Goal: Task Accomplishment & Management: Manage account settings

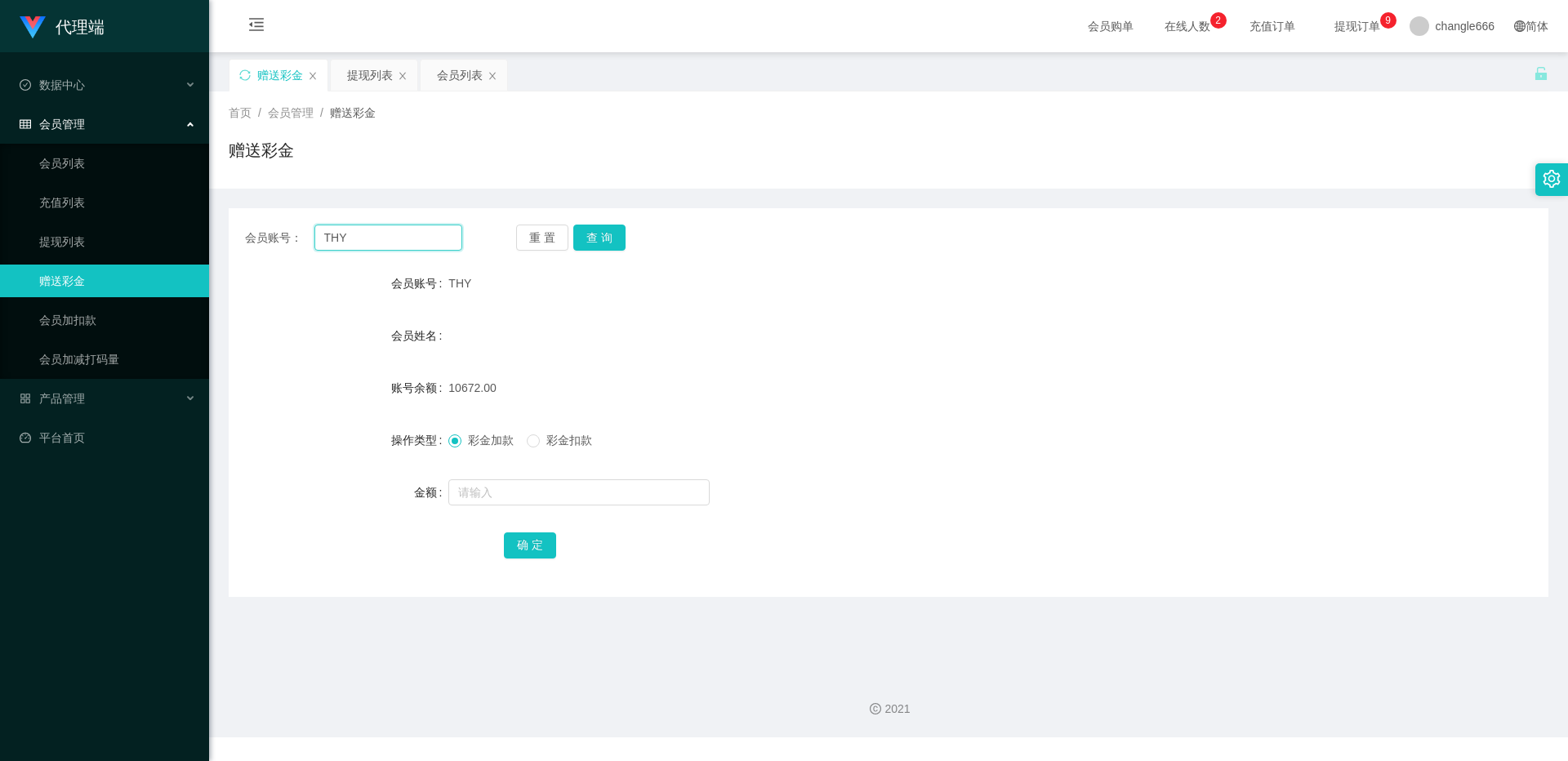
click at [374, 242] on input "THY" at bounding box center [388, 237] width 148 height 26
paste input "这是你注册的升级账号，请记住账号跟密码！"
type input "这是你注册的升级账号，请记住账号跟密码！"
click at [363, 244] on input "text" at bounding box center [388, 237] width 148 height 26
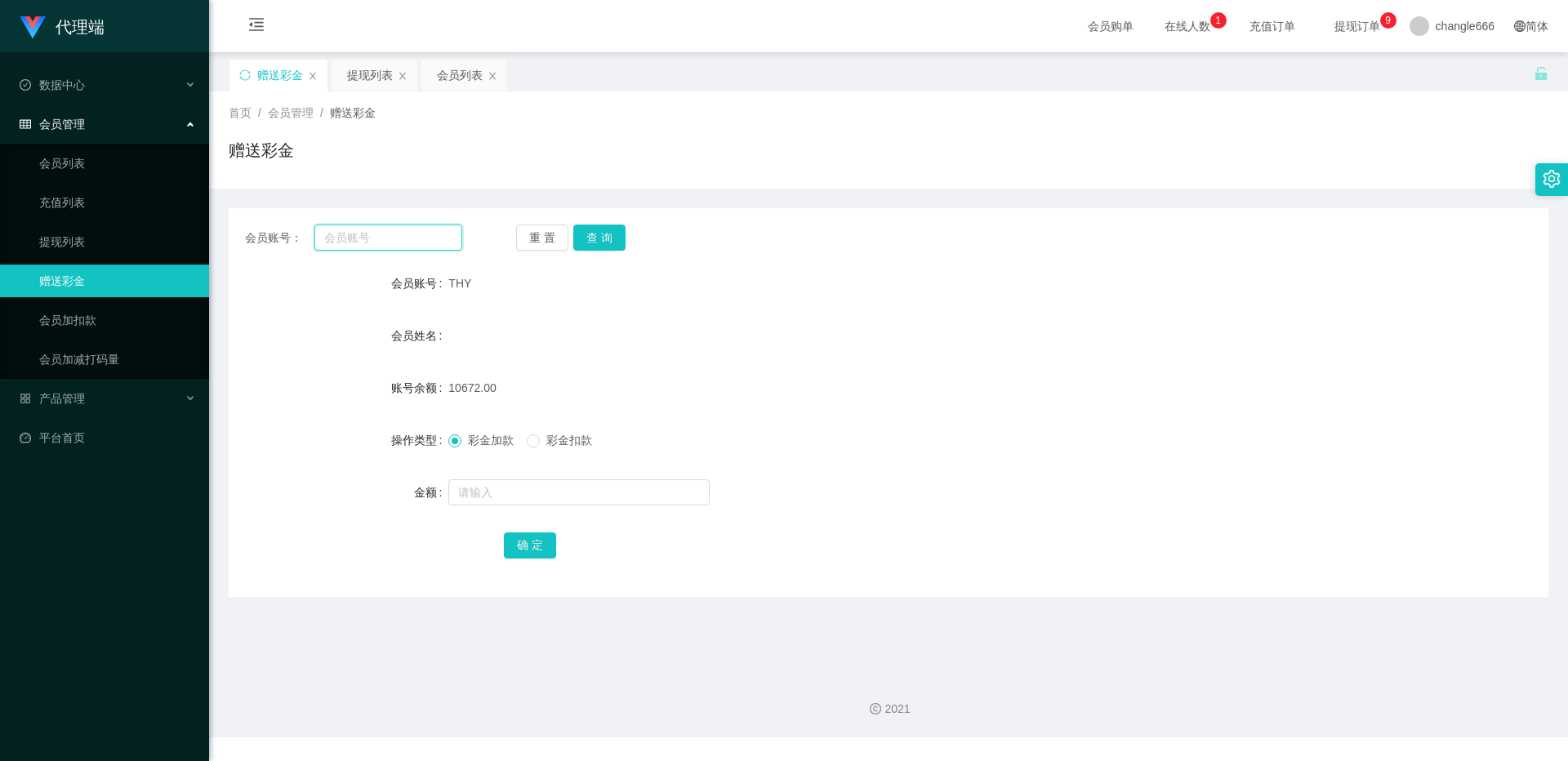
paste input "WAN123"
type input "WAN123"
click at [608, 242] on button "查 询" at bounding box center [599, 237] width 52 height 26
click at [530, 489] on input "text" at bounding box center [579, 493] width 261 height 26
type input "88"
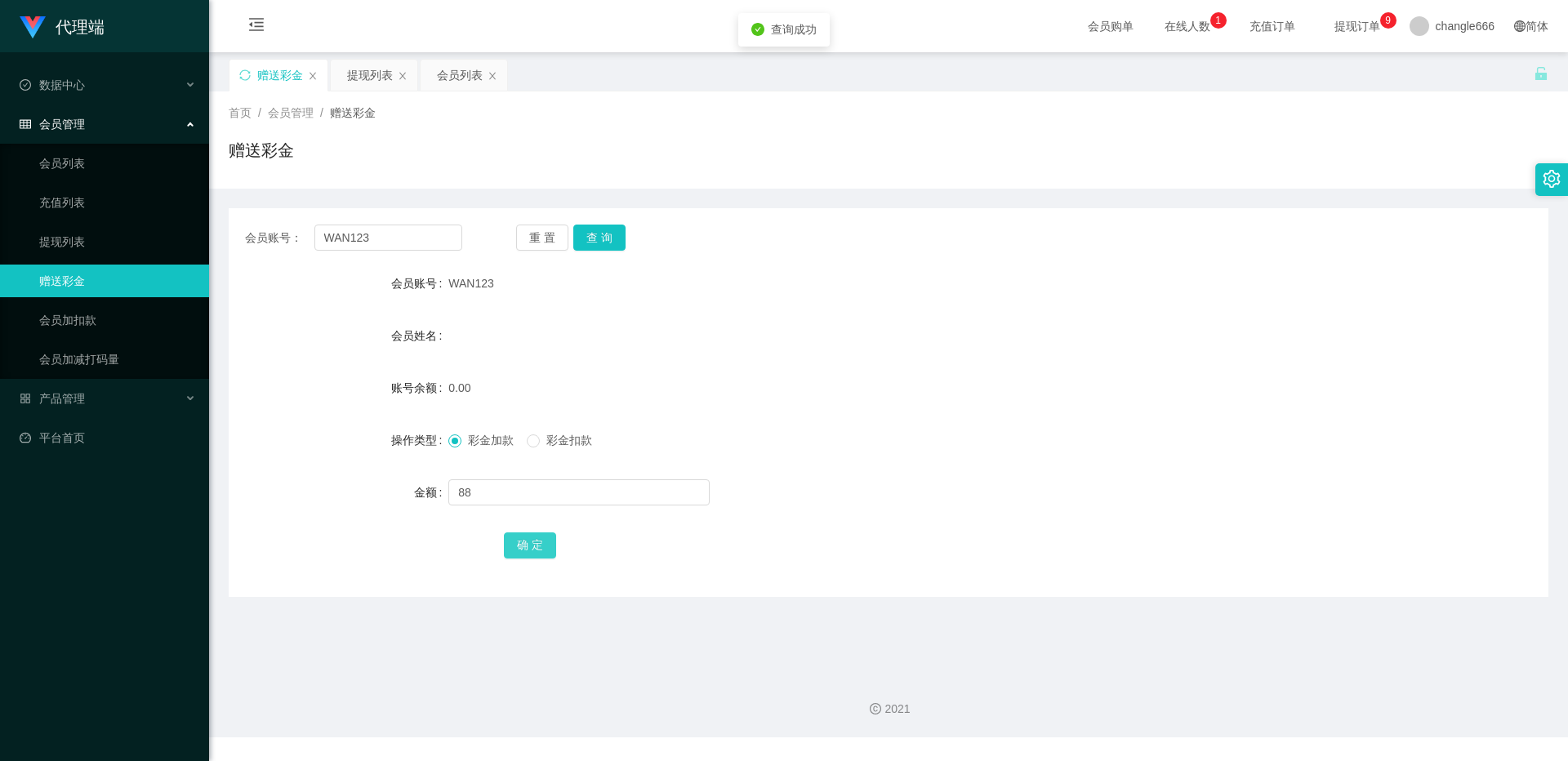
click at [527, 547] on button "确 定" at bounding box center [530, 545] width 52 height 26
click at [604, 244] on button "查 询" at bounding box center [599, 237] width 52 height 26
click at [366, 81] on div "提现列表" at bounding box center [370, 75] width 46 height 31
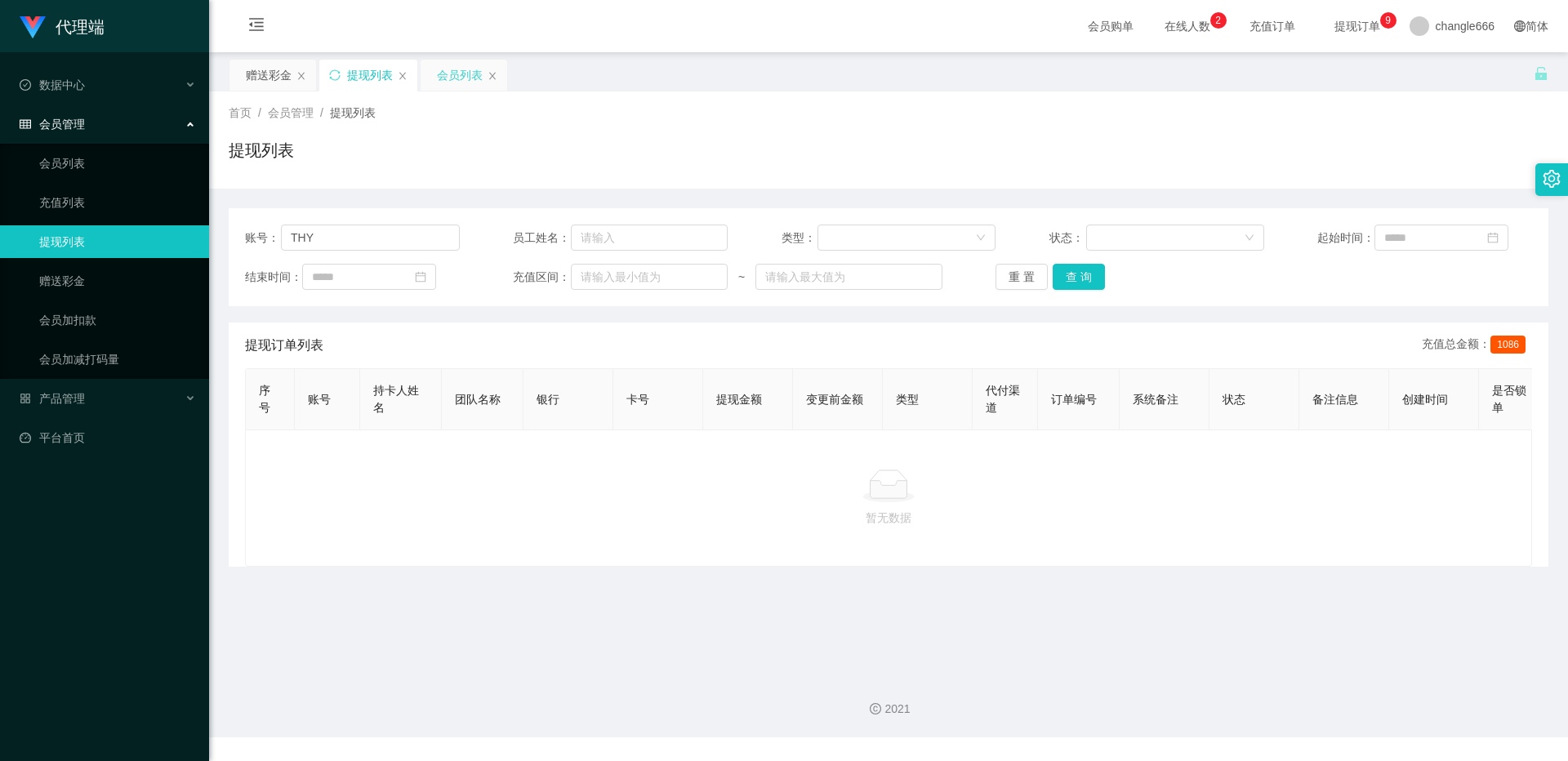
click at [453, 71] on div "会员列表" at bounding box center [459, 75] width 46 height 31
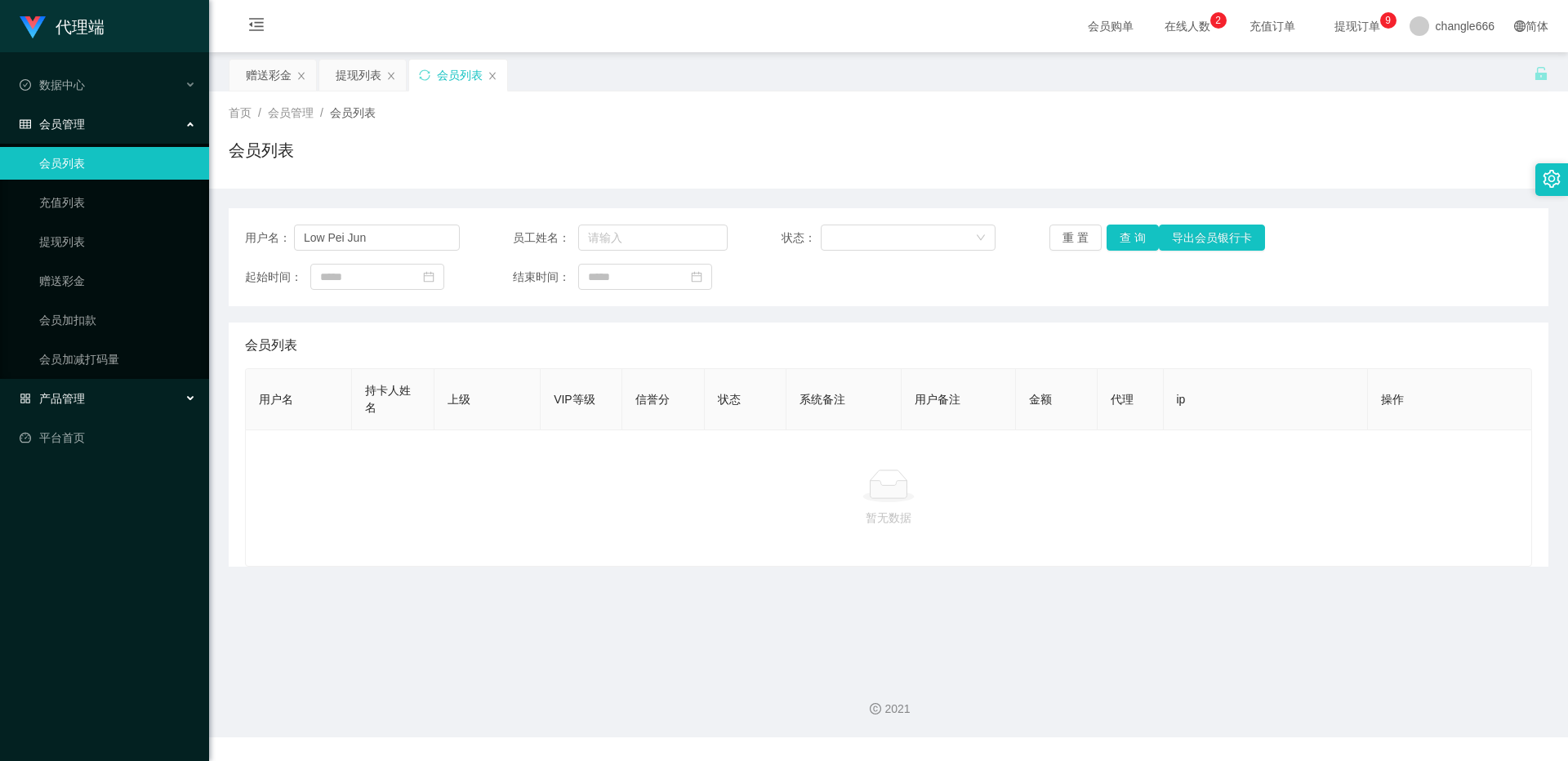
click at [58, 392] on span "产品管理" at bounding box center [52, 398] width 65 height 13
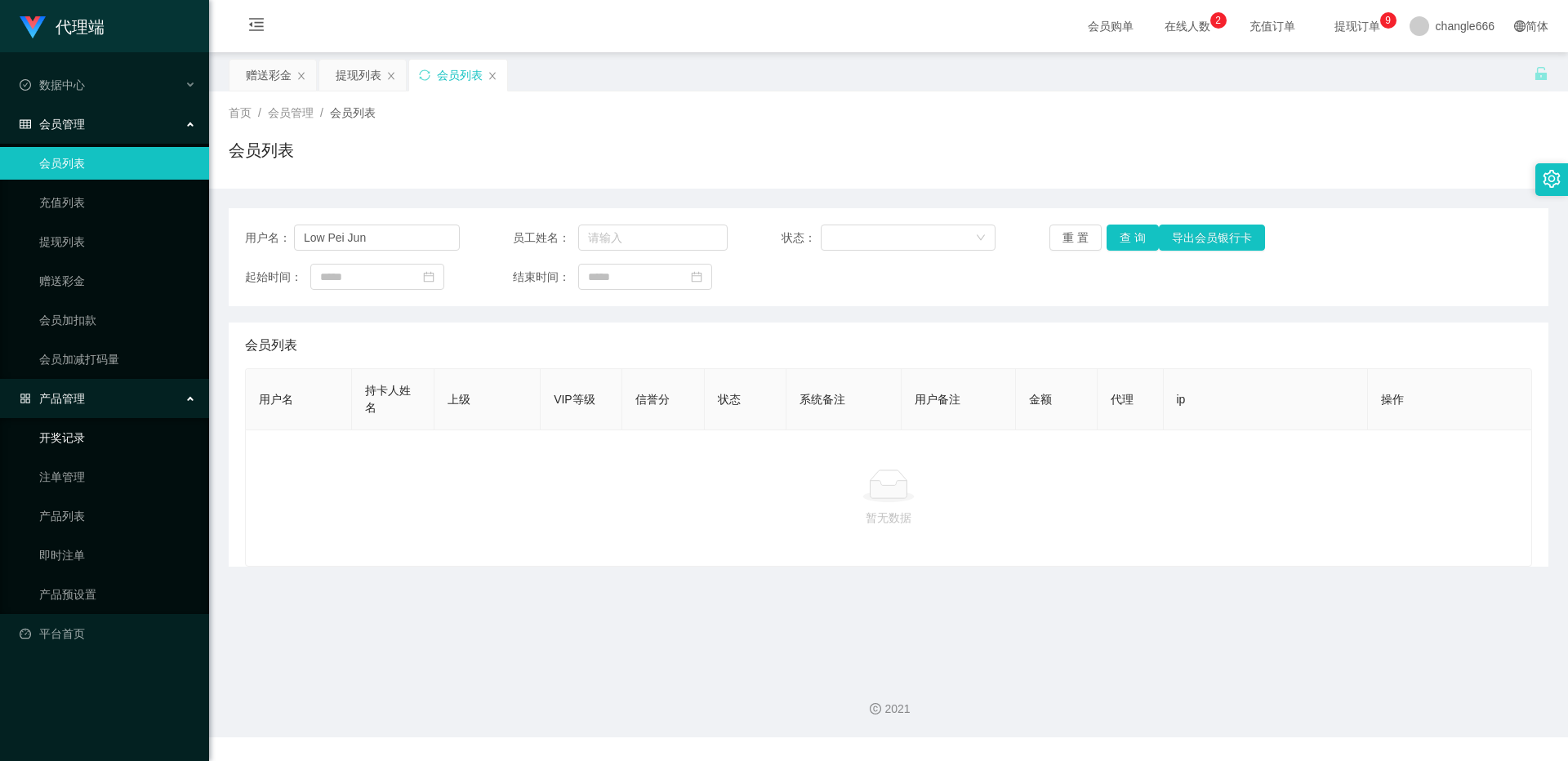
click at [85, 442] on link "开奖记录" at bounding box center [117, 438] width 157 height 33
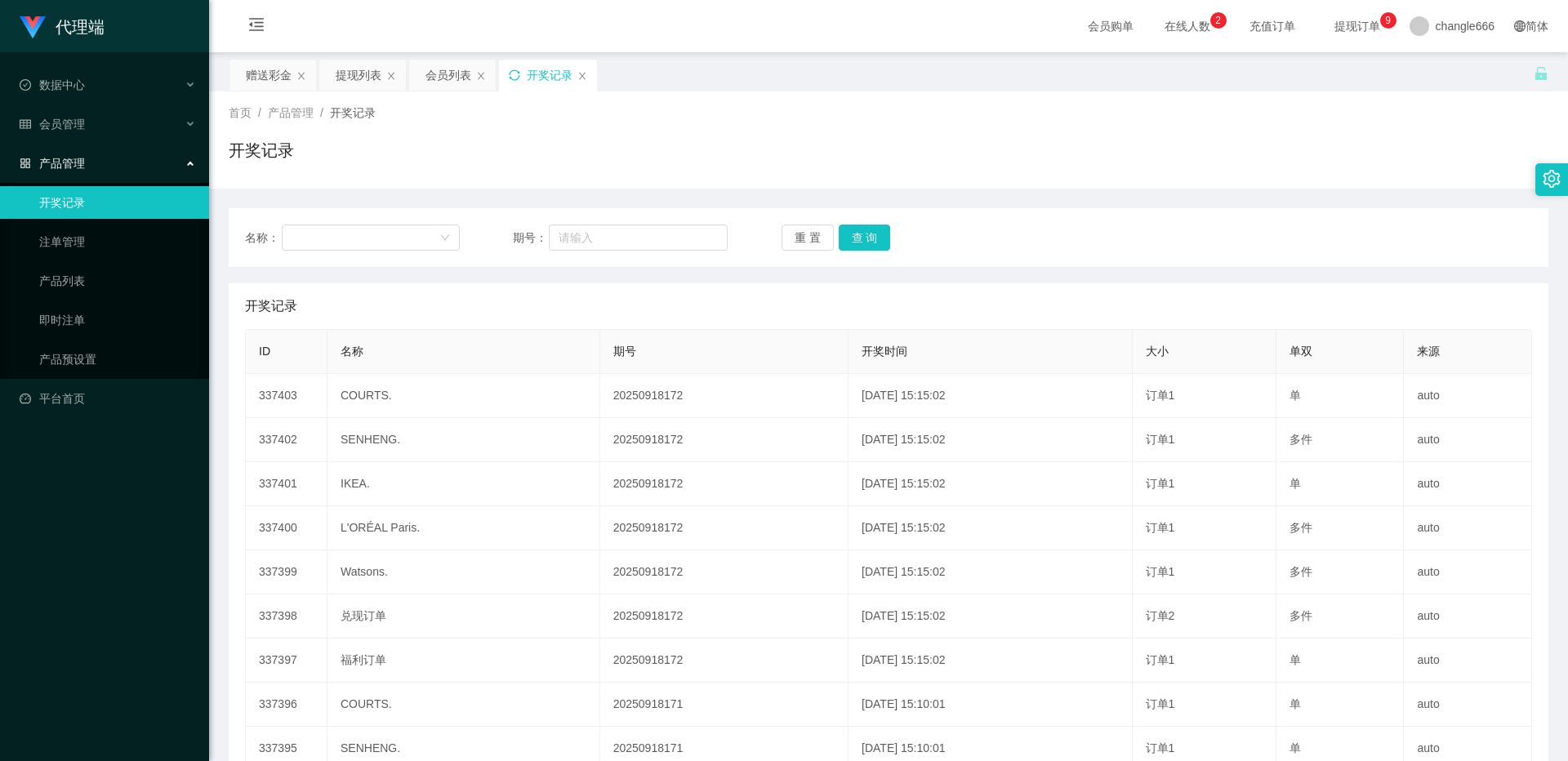
click at [518, 77] on icon "图标: sync" at bounding box center [514, 74] width 10 height 10
click at [333, 80] on div "提现列表" at bounding box center [363, 75] width 87 height 31
drag, startPoint x: 266, startPoint y: 85, endPoint x: 295, endPoint y: 81, distance: 29.3
click at [267, 84] on div "赠送彩金" at bounding box center [268, 75] width 46 height 31
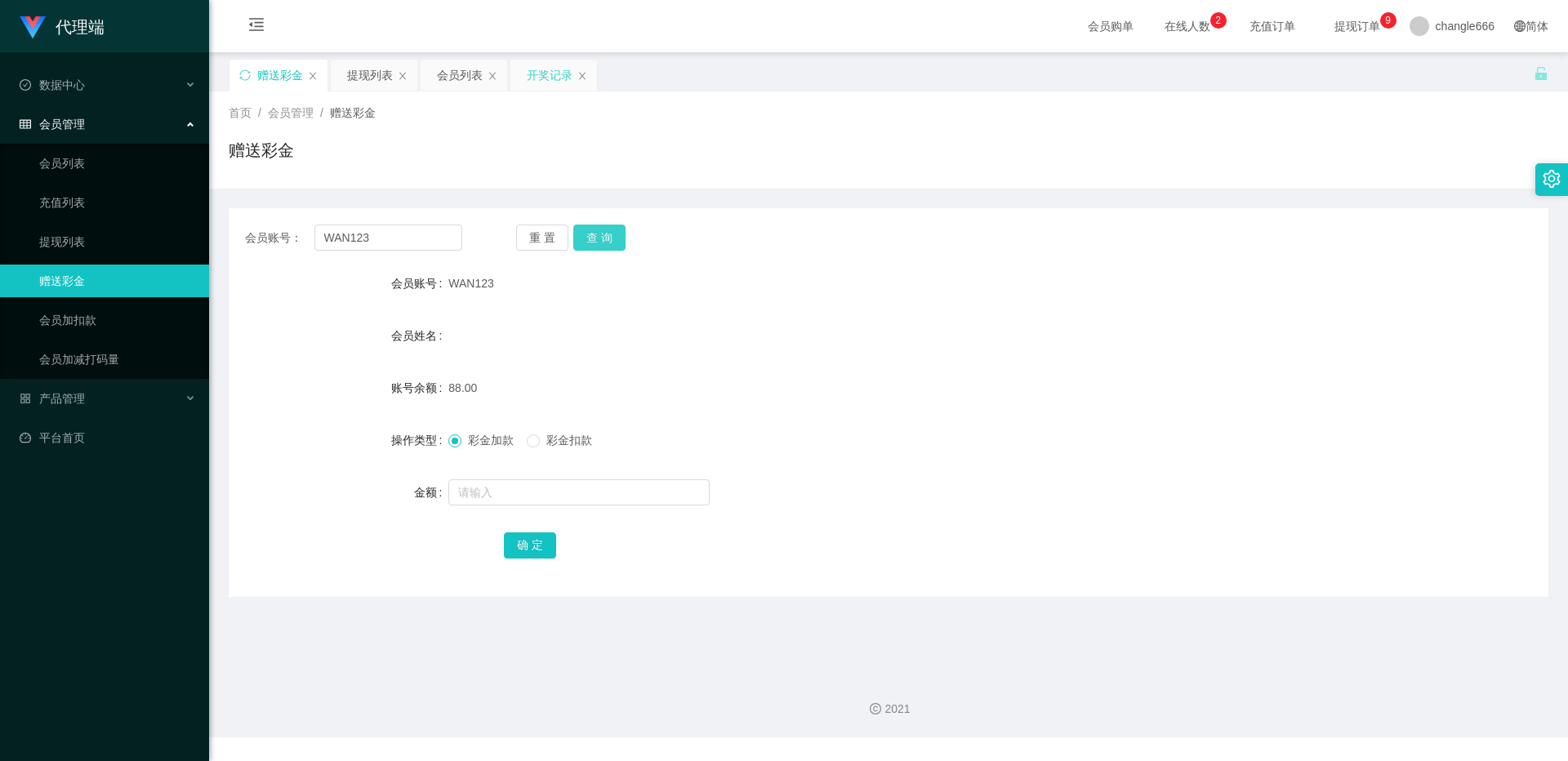
click at [608, 239] on button "查 询" at bounding box center [599, 237] width 52 height 26
click at [605, 237] on button "查 询" at bounding box center [599, 237] width 52 height 26
click at [596, 236] on button "查 询" at bounding box center [599, 237] width 52 height 26
click at [601, 239] on button "查 询" at bounding box center [599, 237] width 52 height 26
click at [622, 237] on div "重 置 查 询" at bounding box center [624, 237] width 217 height 26
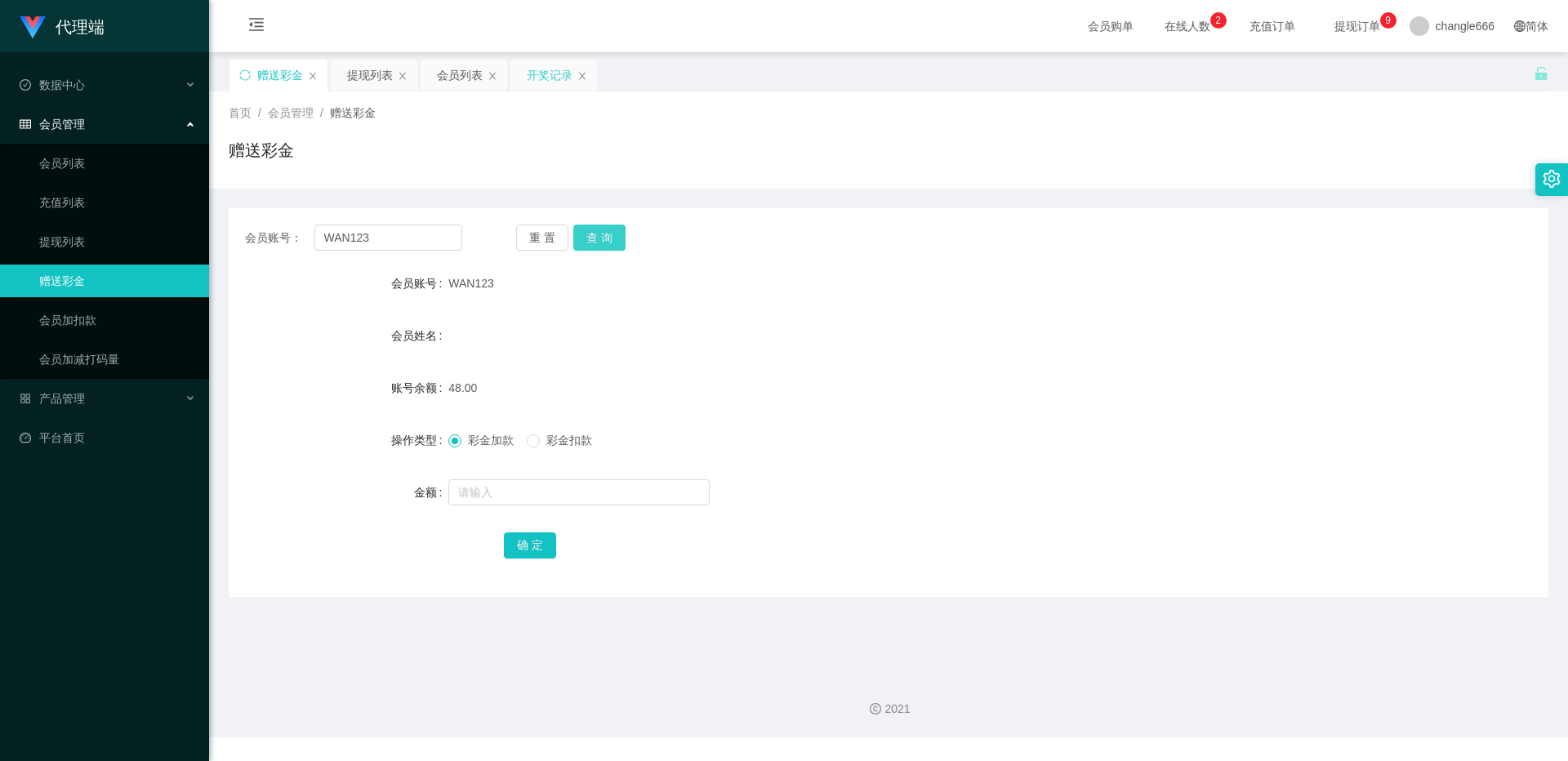
click at [618, 235] on button "查 询" at bounding box center [599, 237] width 52 height 26
click at [593, 241] on button "查 询" at bounding box center [599, 237] width 52 height 26
click at [597, 239] on button "查 询" at bounding box center [599, 237] width 52 height 26
drag, startPoint x: 582, startPoint y: 237, endPoint x: 609, endPoint y: 271, distance: 43.4
click at [583, 237] on button "查 询" at bounding box center [599, 237] width 52 height 26
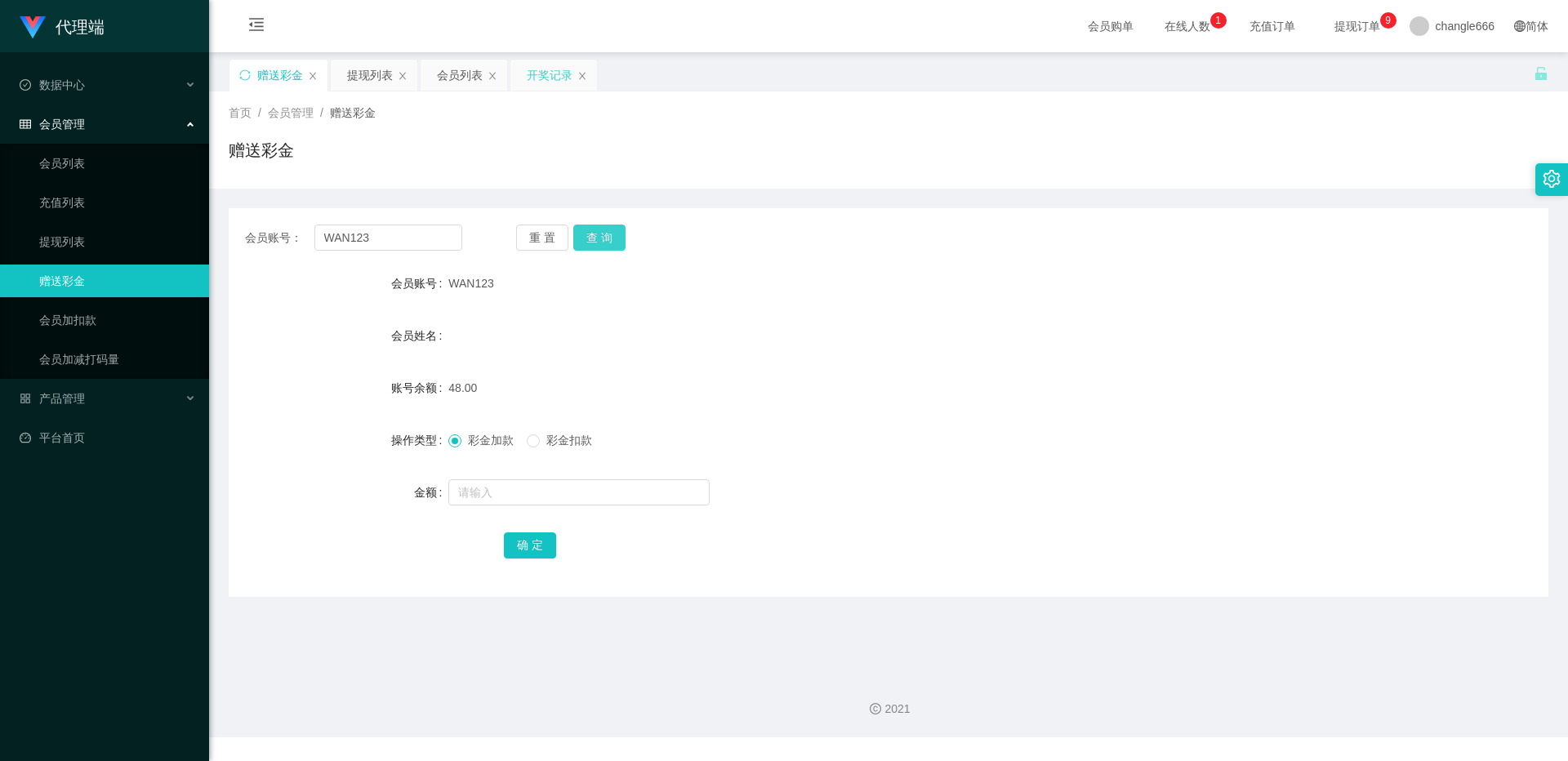
click at [600, 229] on button "查 询" at bounding box center [599, 237] width 52 height 26
click at [601, 243] on button "查 询" at bounding box center [599, 237] width 52 height 26
click at [607, 235] on button "查 询" at bounding box center [599, 237] width 52 height 26
click at [603, 238] on button "查 询" at bounding box center [599, 237] width 52 height 26
click at [364, 239] on input "WAN123" at bounding box center [388, 237] width 148 height 26
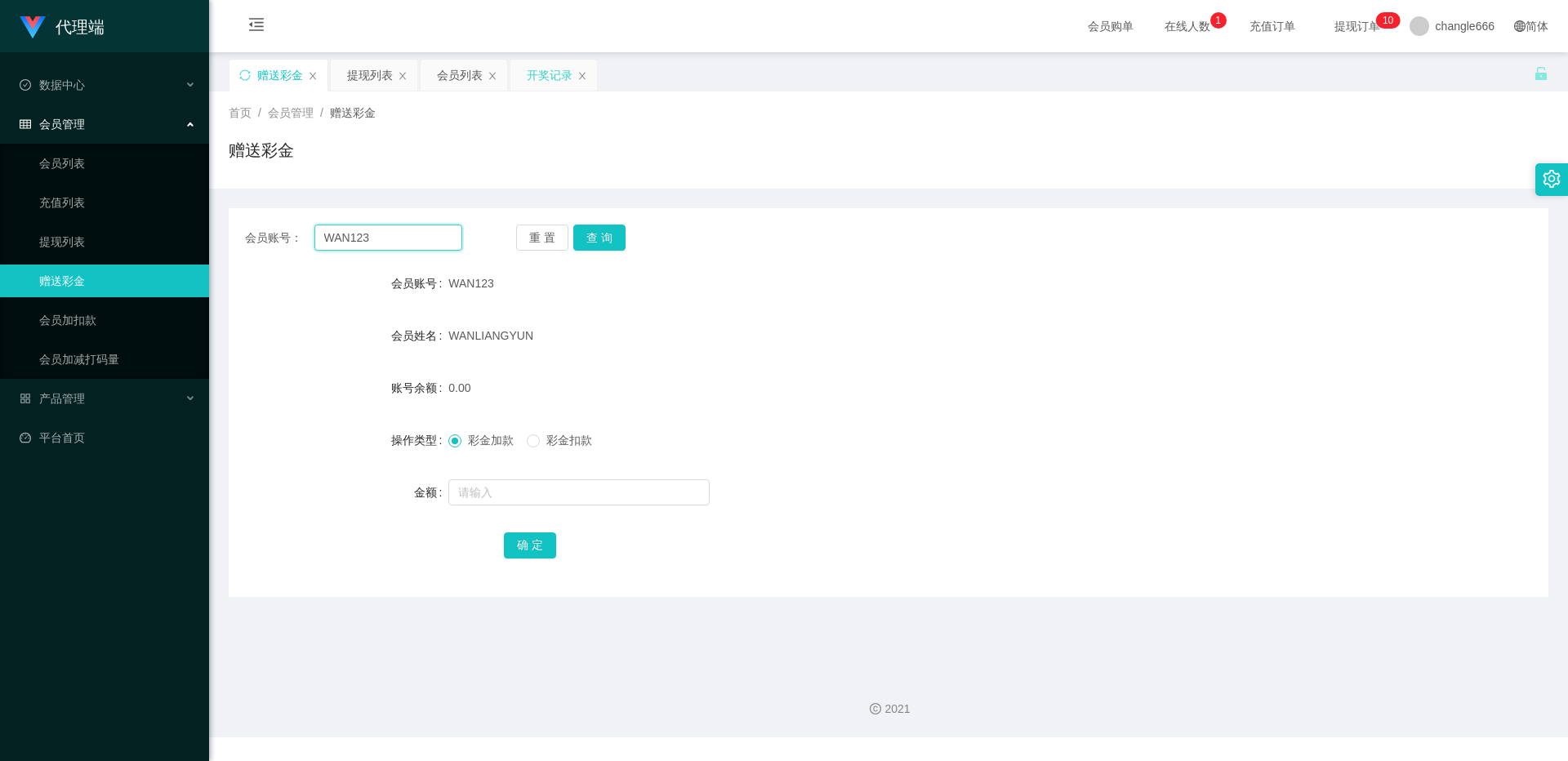
click at [364, 239] on input "WAN123" at bounding box center [388, 237] width 148 height 26
click at [445, 74] on div "会员列表" at bounding box center [459, 75] width 46 height 31
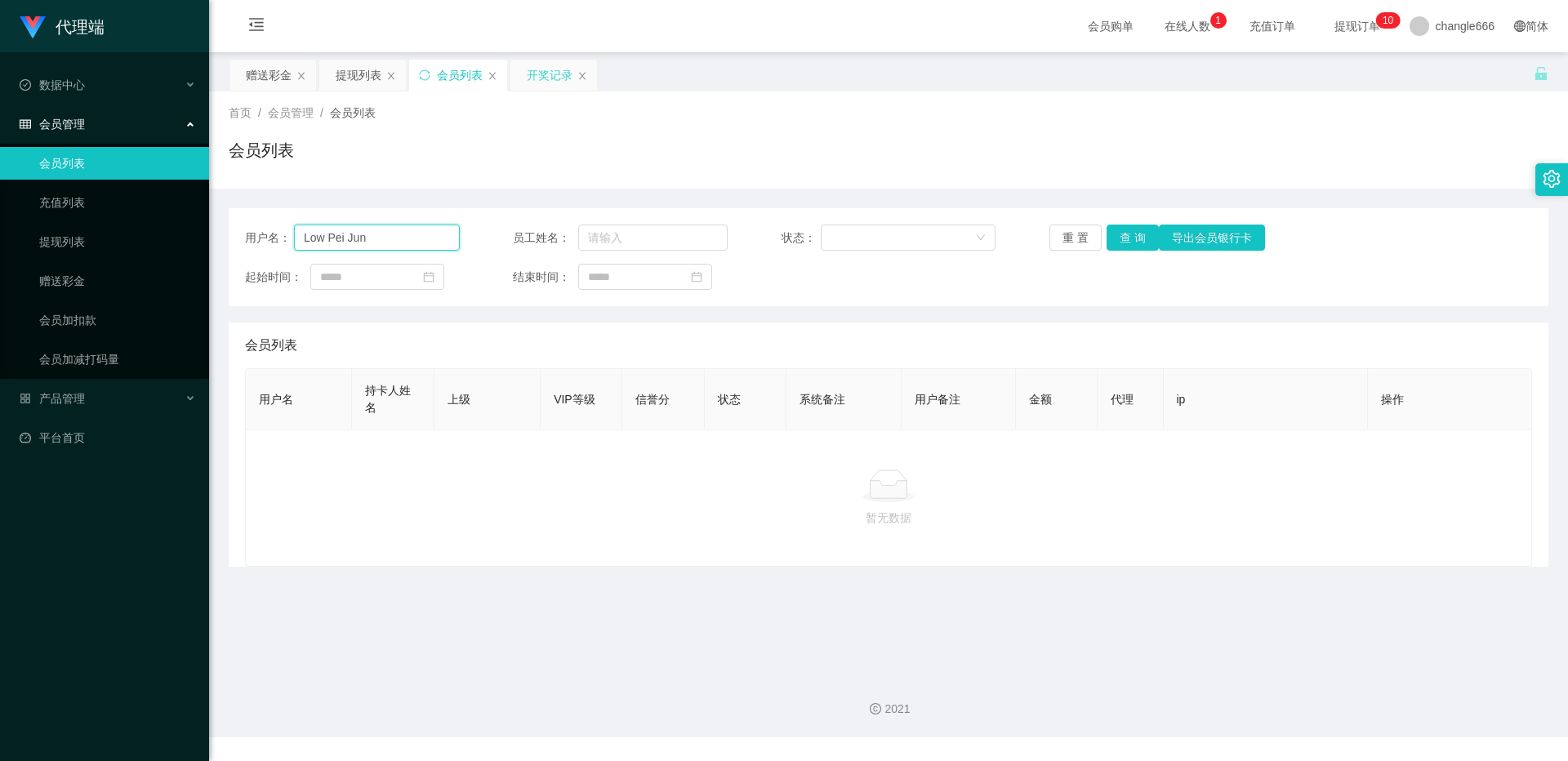
click at [383, 235] on input "Low Pei Jun" at bounding box center [377, 237] width 166 height 26
click at [389, 235] on input "Low Pei Jun" at bounding box center [377, 237] width 166 height 26
paste input "WAN123"
paste input "text"
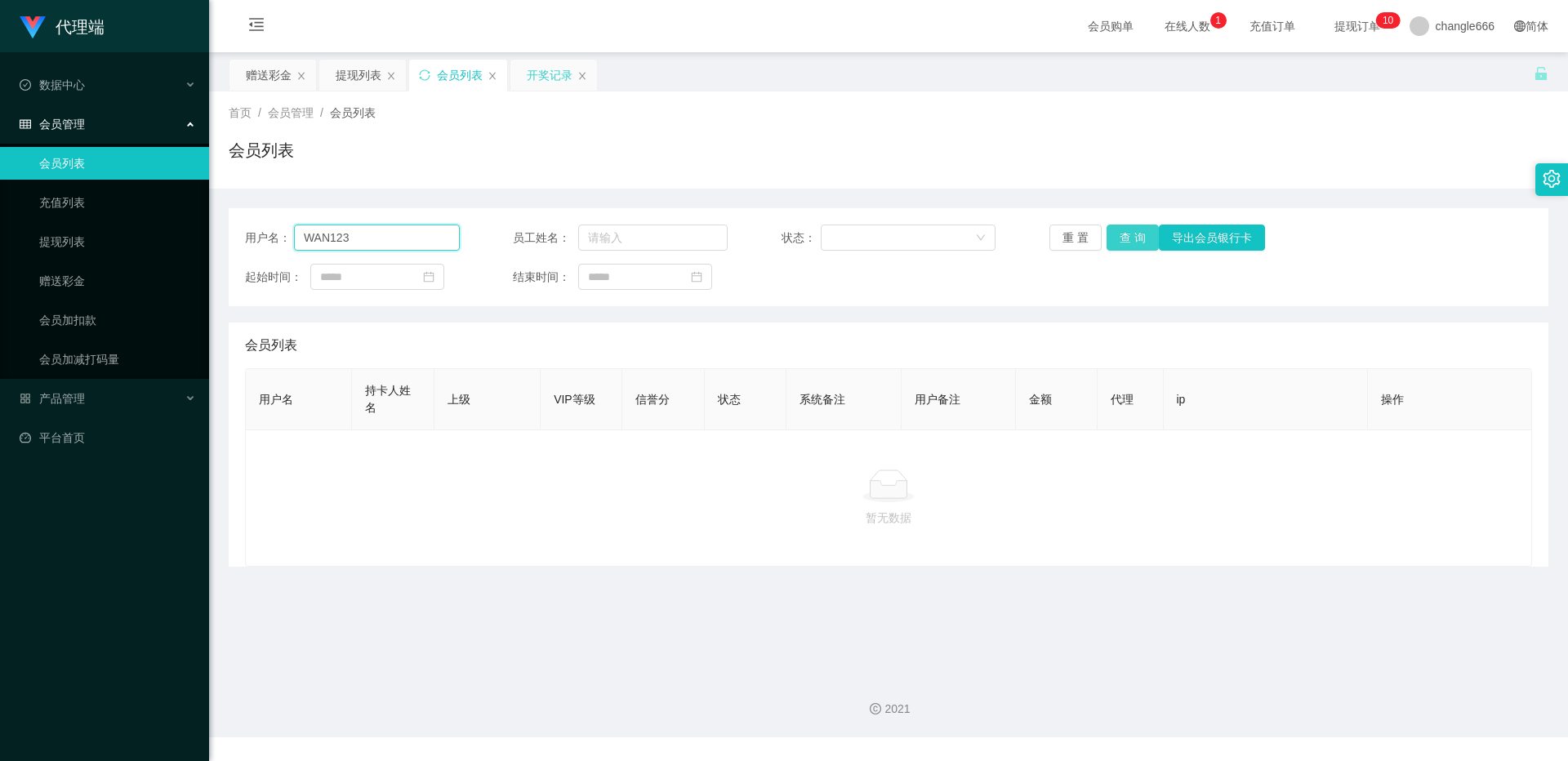
type input "WAN123"
click at [1128, 243] on button "查 询" at bounding box center [1133, 237] width 52 height 26
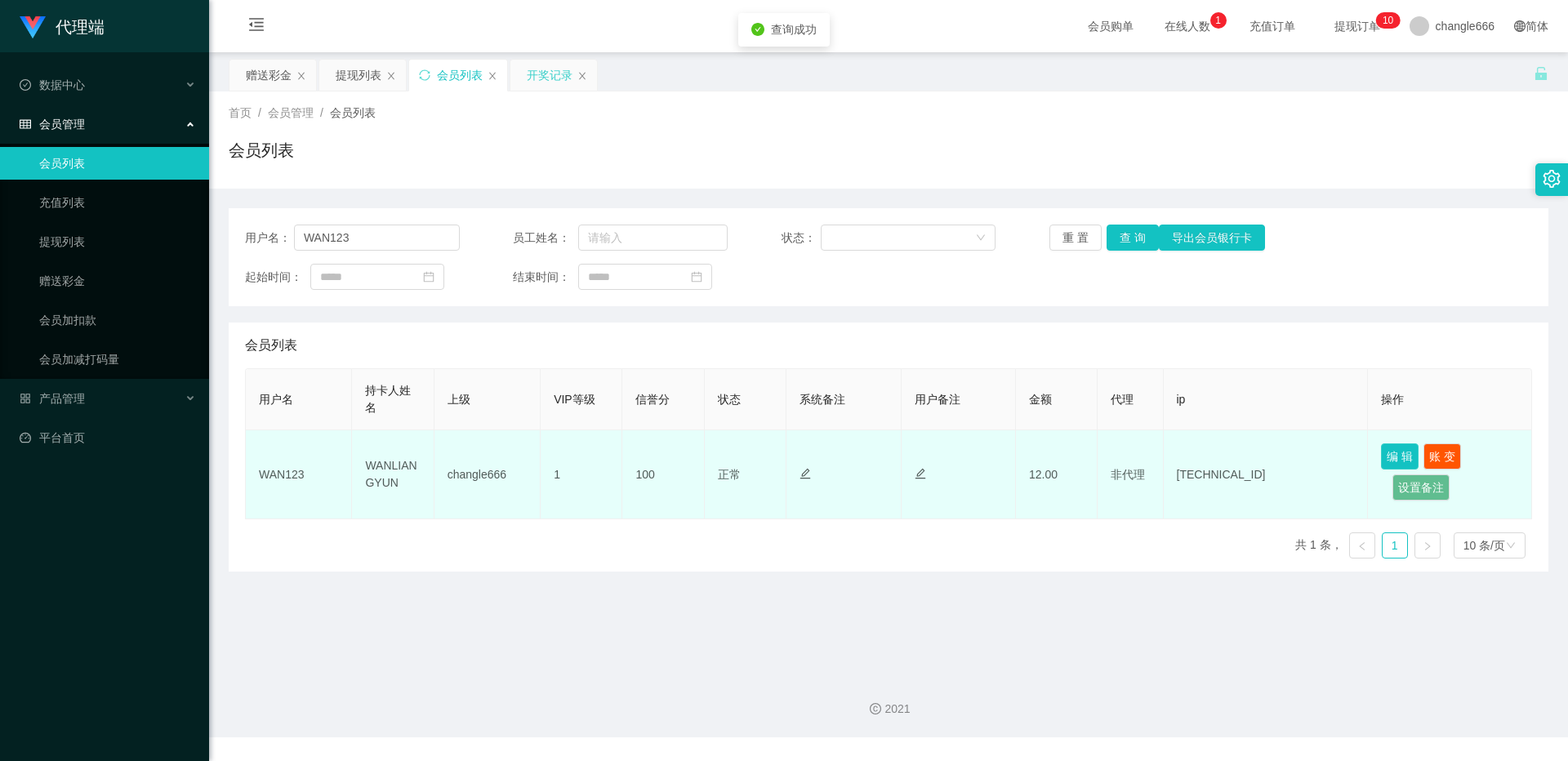
click at [1394, 457] on button "编 辑" at bounding box center [1399, 456] width 37 height 26
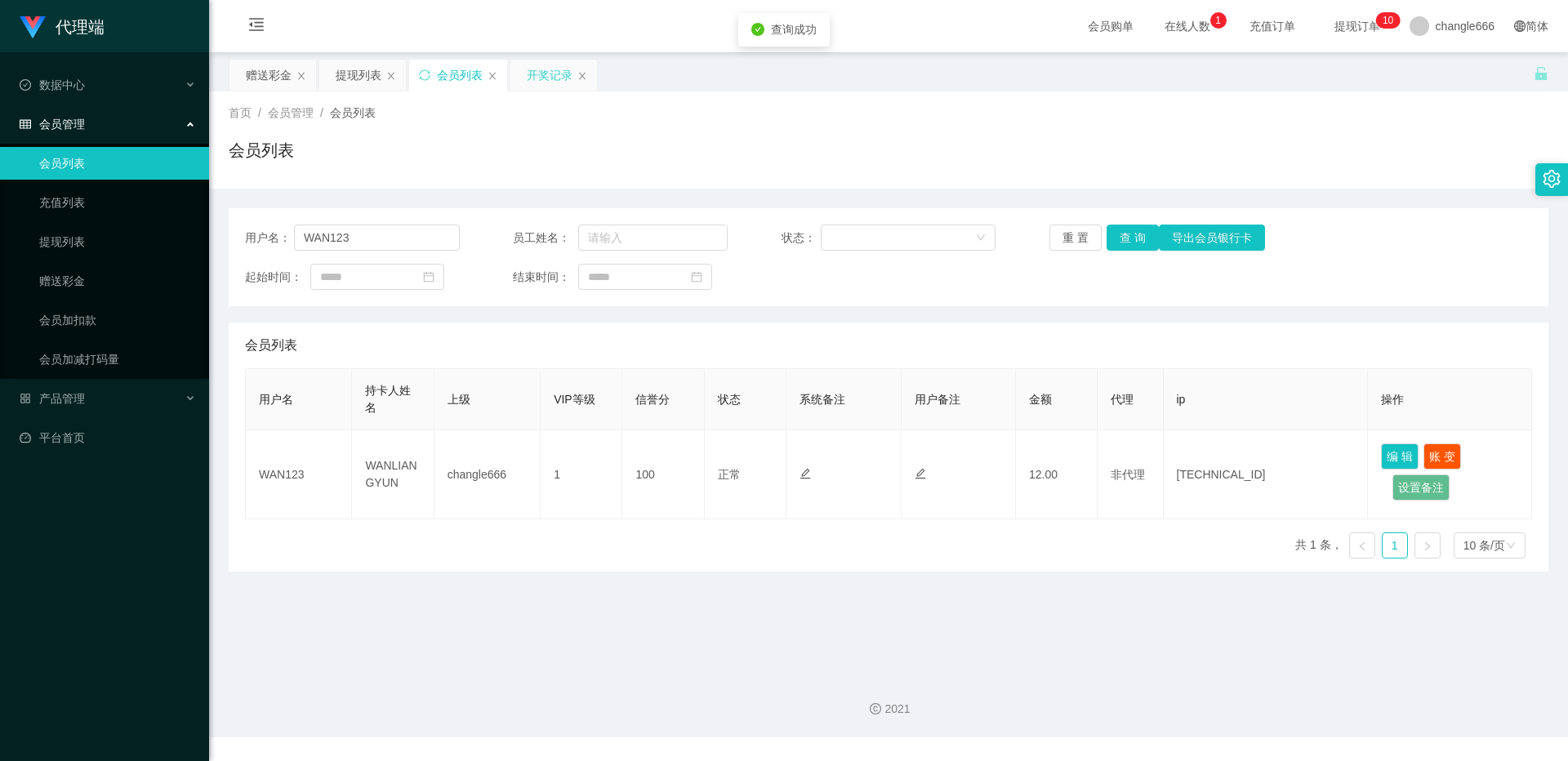
type input "WAN123"
type input "WANLIANGYUN"
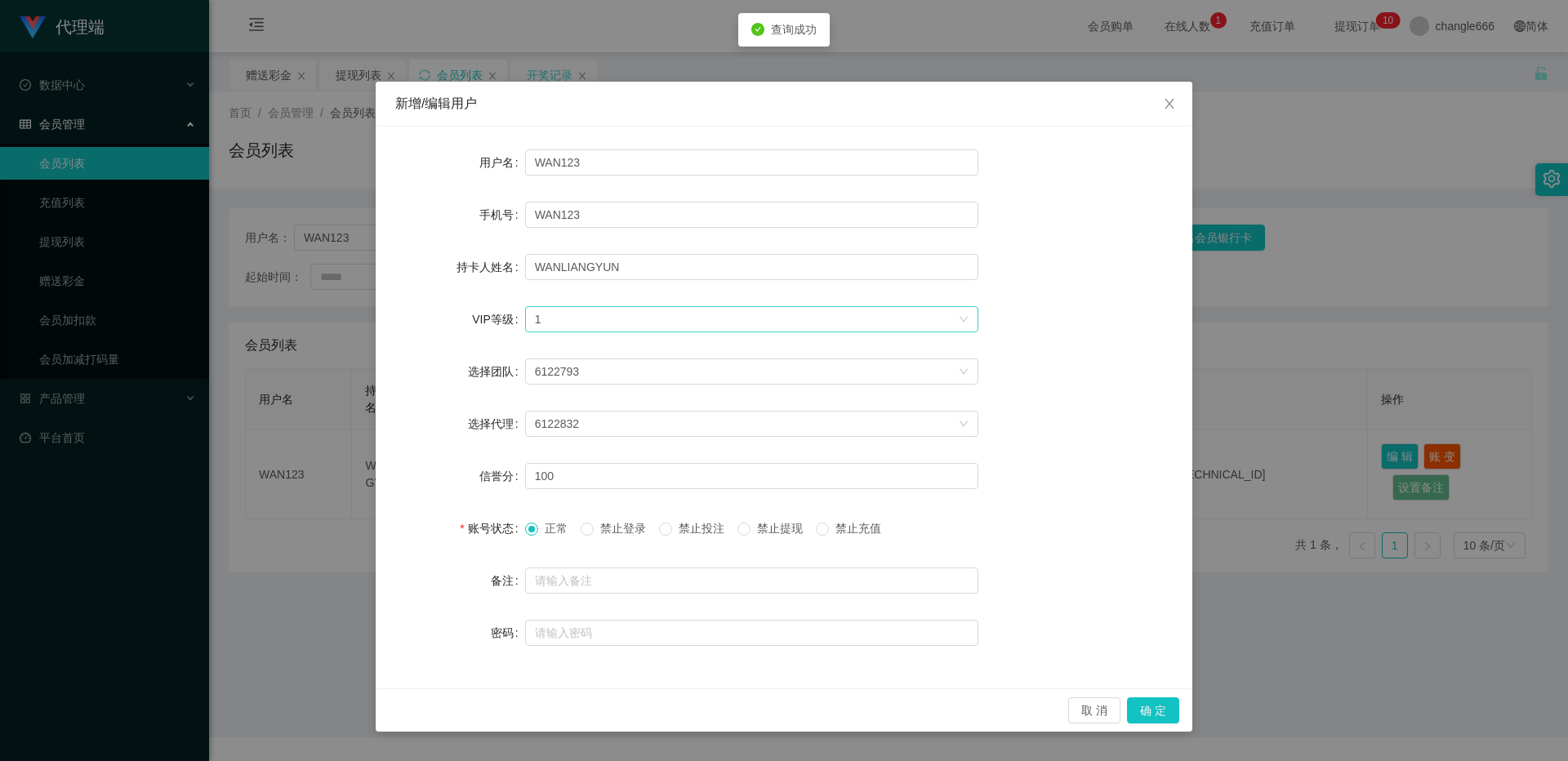
click at [537, 309] on div "1" at bounding box center [538, 319] width 7 height 24
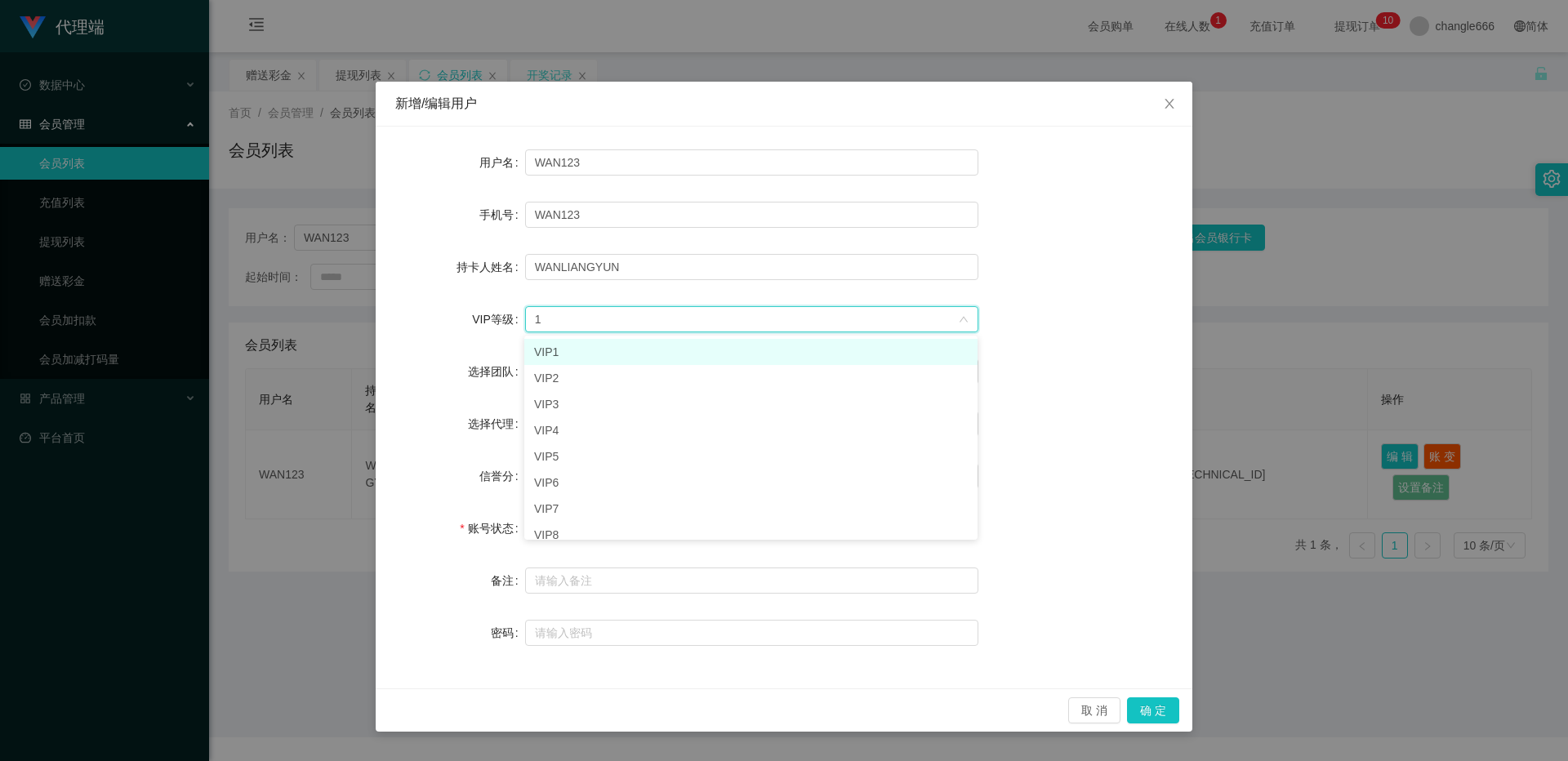
click at [597, 351] on li "VIP1" at bounding box center [751, 352] width 453 height 26
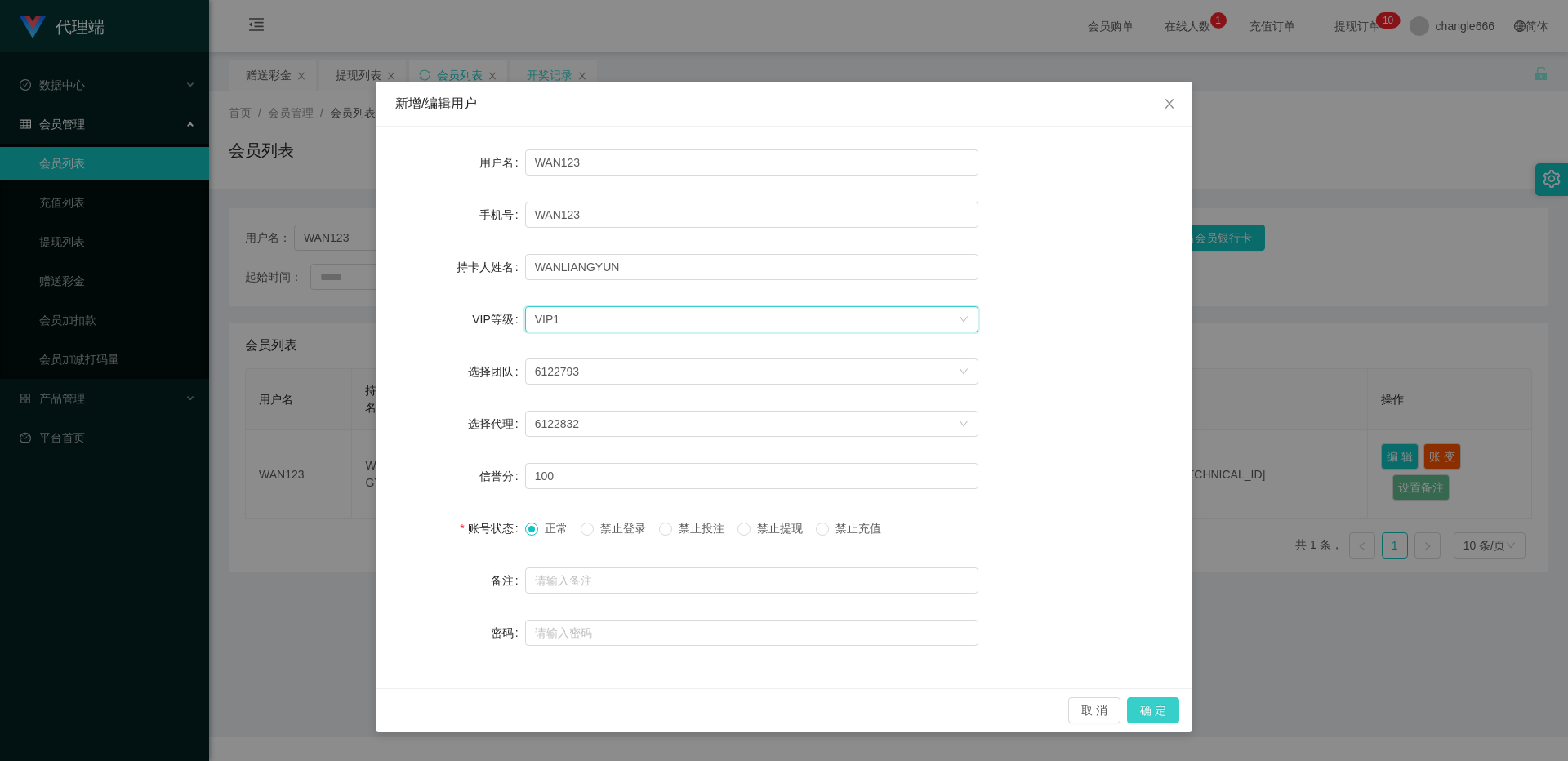
click at [1147, 712] on button "确 定" at bounding box center [1153, 711] width 52 height 26
